Goal: Consume media (video, audio): Consume media (video, audio)

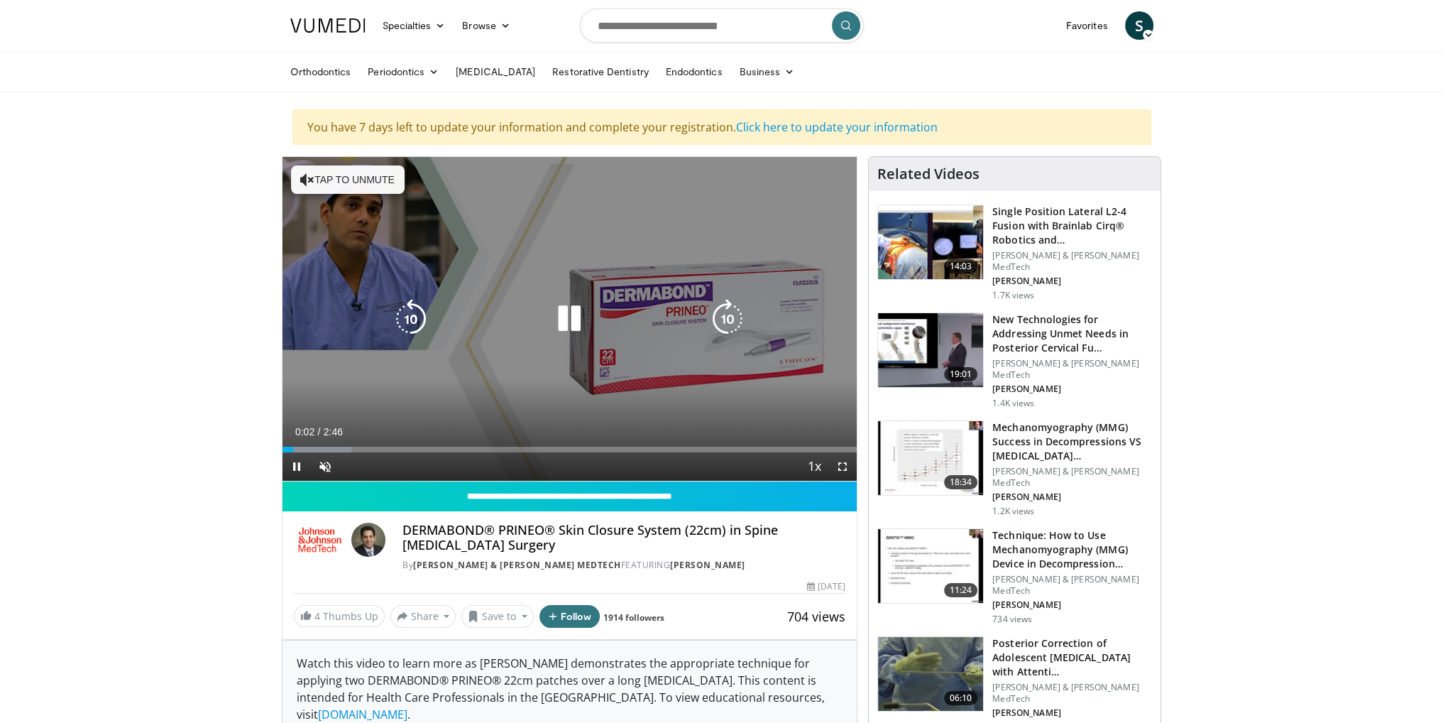
click at [559, 323] on icon "Video Player" at bounding box center [569, 319] width 40 height 40
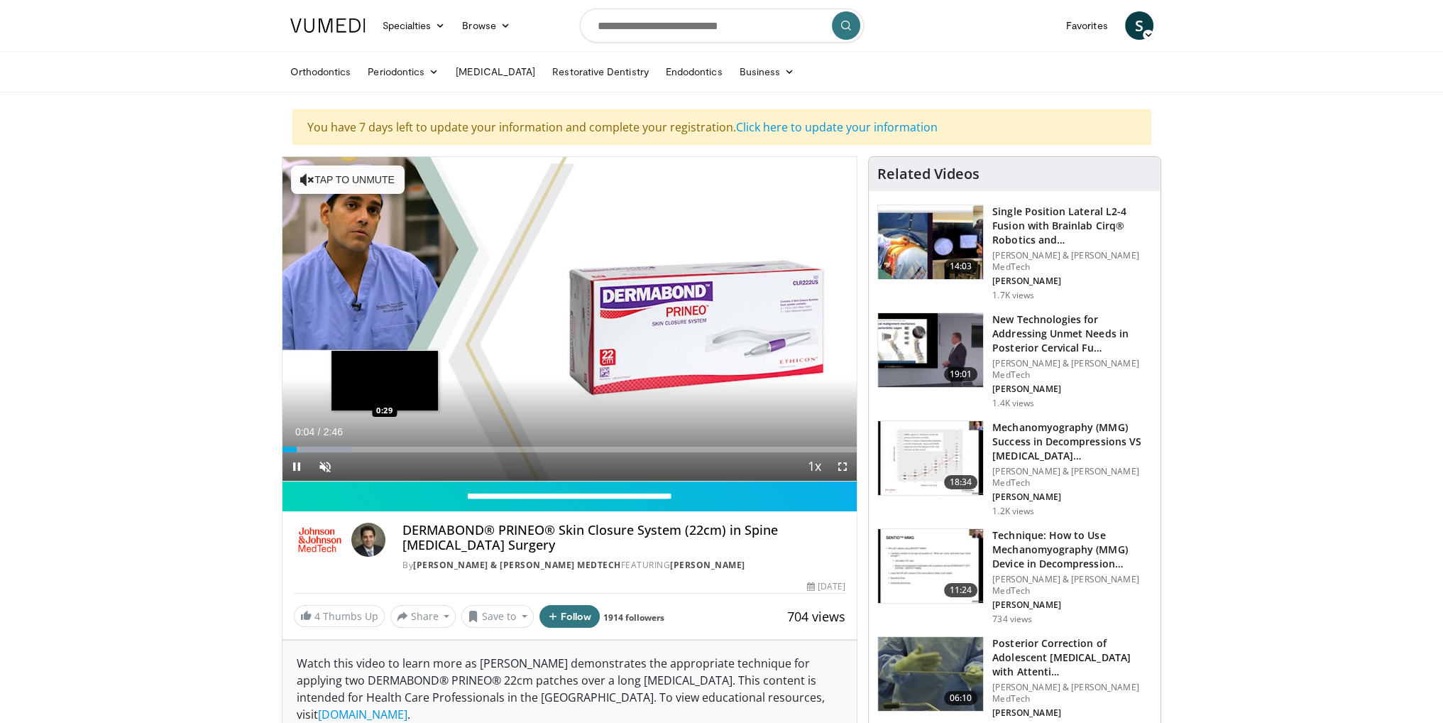
click at [383, 448] on div "Loaded : 12.06% 0:04 0:29" at bounding box center [570, 449] width 575 height 6
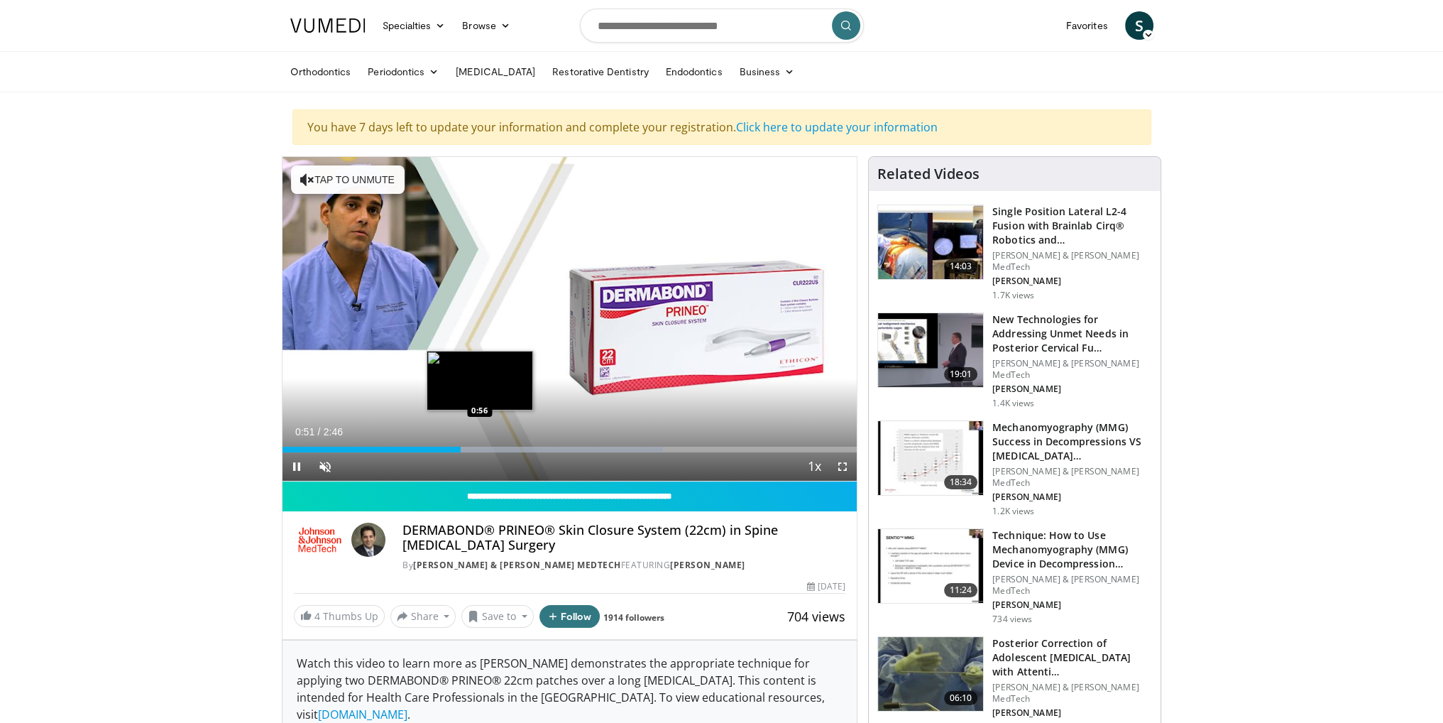
click at [479, 446] on div "Loaded : 66.26% 0:51 0:56" at bounding box center [570, 449] width 575 height 6
click at [512, 446] on div "Loaded : 72.11% 1:06 1:06" at bounding box center [570, 449] width 575 height 6
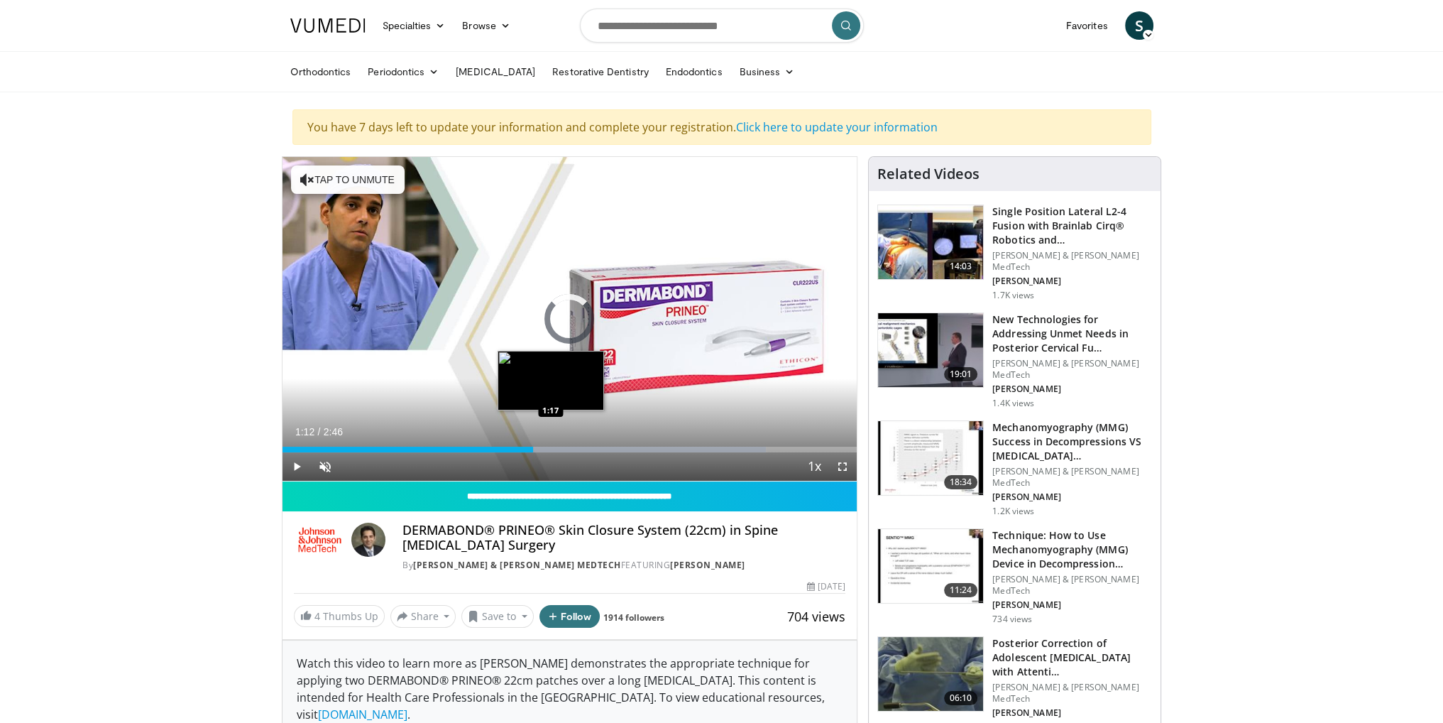
click at [550, 444] on div "Loaded : 84.14% 1:17 1:17" at bounding box center [570, 445] width 575 height 13
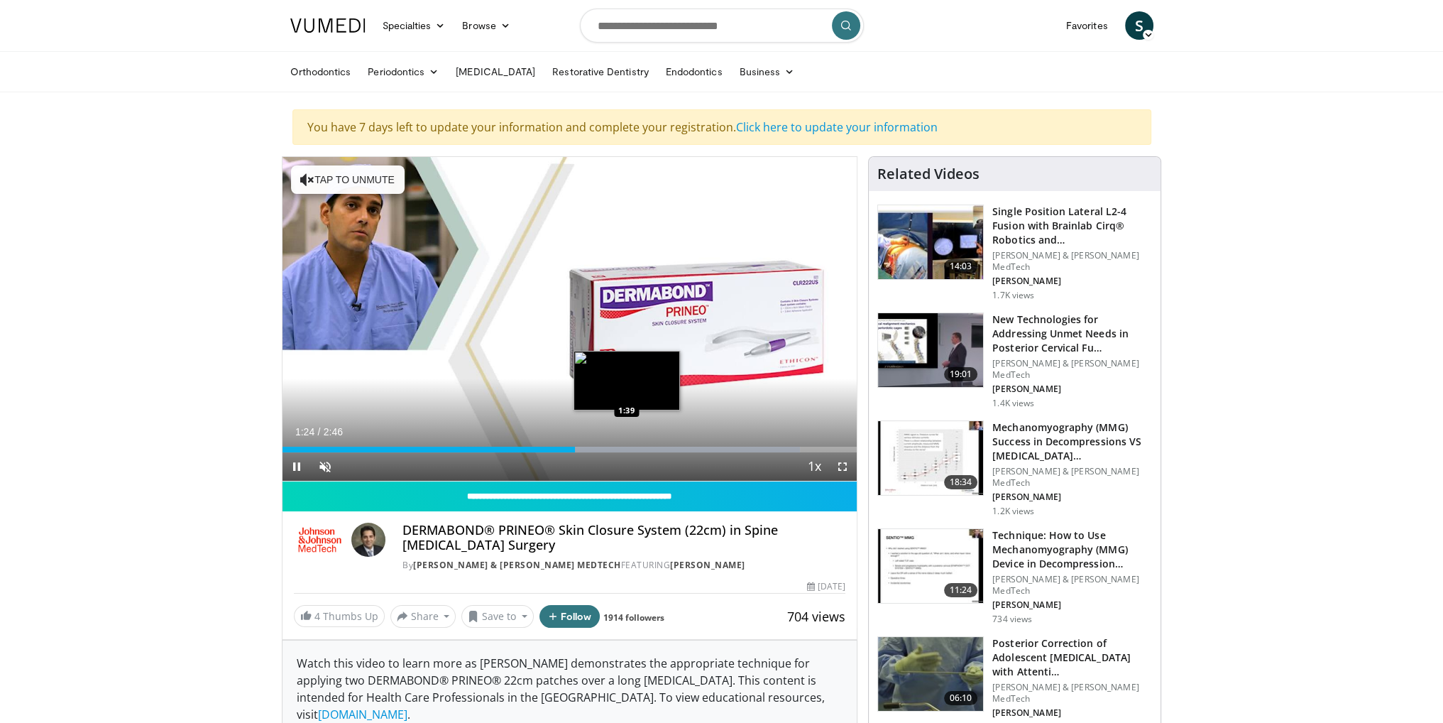
click at [627, 446] on div "Loaded : 90.15% 1:24 1:39" at bounding box center [570, 449] width 575 height 6
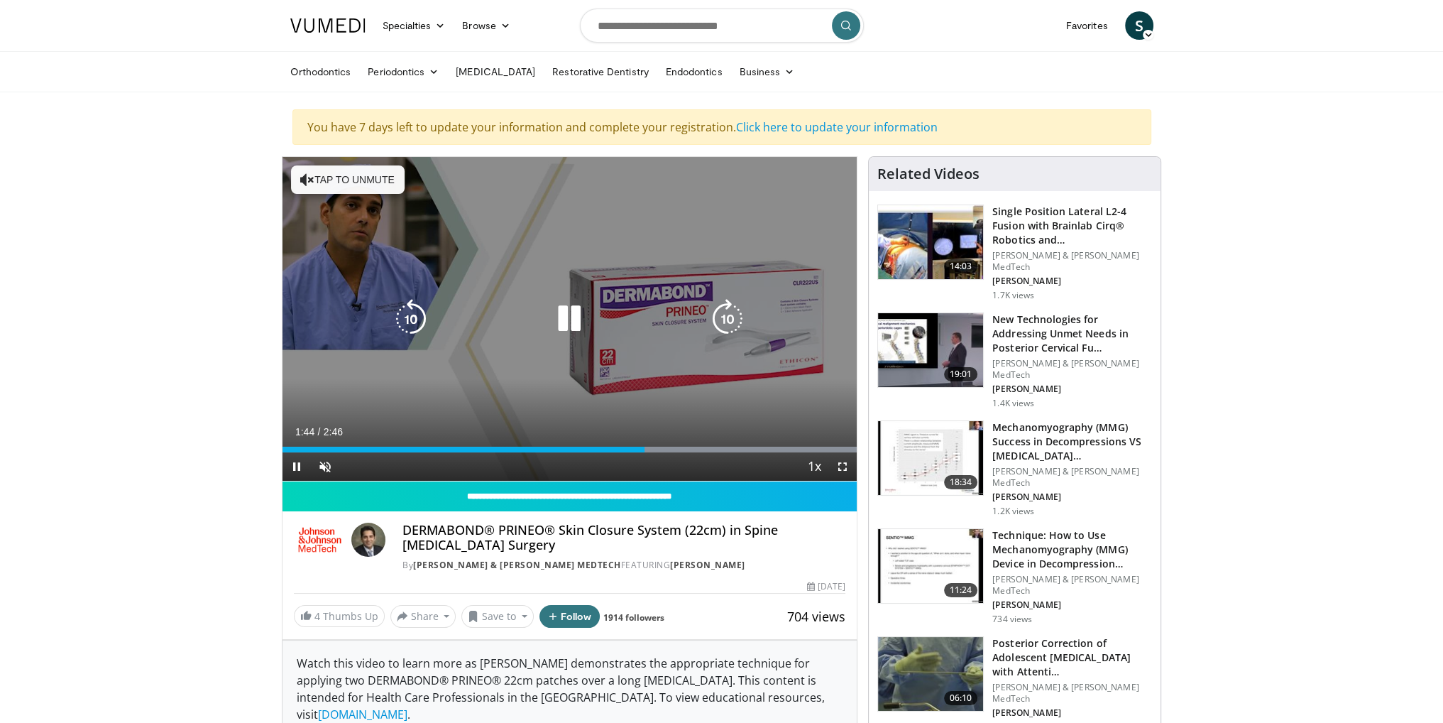
click at [307, 180] on icon "Video Player" at bounding box center [307, 179] width 14 height 14
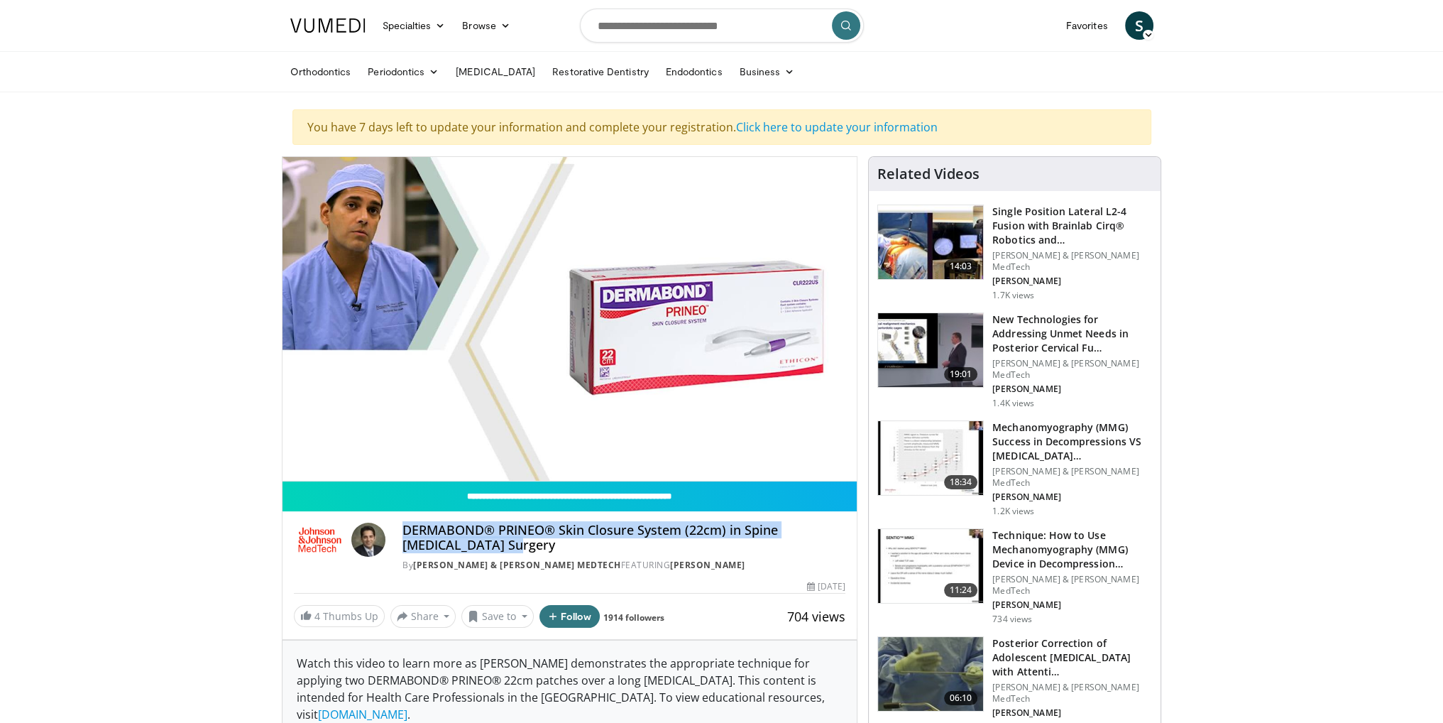
drag, startPoint x: 402, startPoint y: 524, endPoint x: 455, endPoint y: 551, distance: 59.0
click at [455, 551] on h4 "DERMABOND® PRINEO® Skin Closure System (22cm) in Spine [MEDICAL_DATA] Surgery" at bounding box center [623, 537] width 443 height 31
copy h4 "DERMABOND® PRINEO® Skin Closure System (22cm) in Spine [MEDICAL_DATA] Surgery"
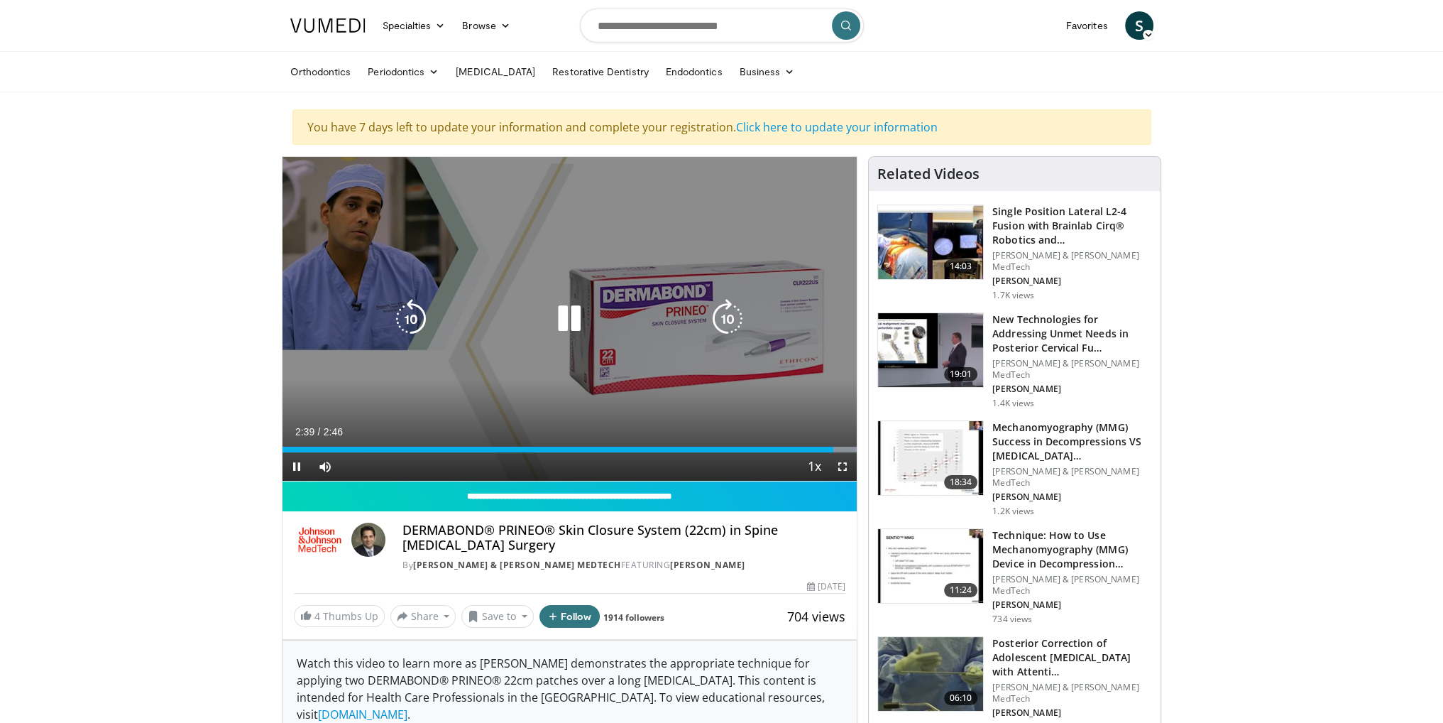
click at [532, 384] on div "10 seconds Tap to unmute" at bounding box center [570, 319] width 575 height 324
